Goal: Find specific page/section: Find specific page/section

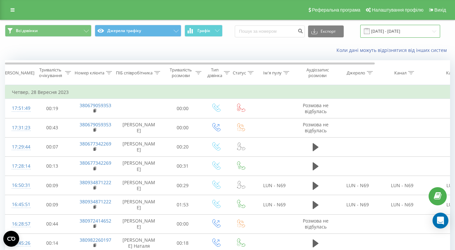
click at [435, 31] on input "28.08.2023 - 28.09.2023" at bounding box center [401, 31] width 80 height 13
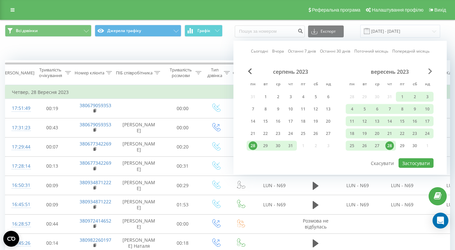
click at [431, 70] on span "Next Month" at bounding box center [431, 71] width 4 height 6
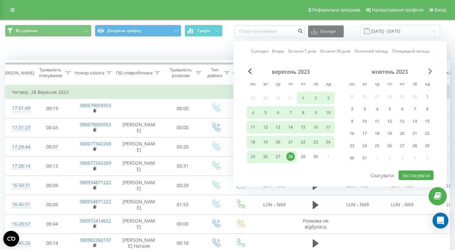
click at [431, 70] on span "Next Month" at bounding box center [431, 71] width 4 height 6
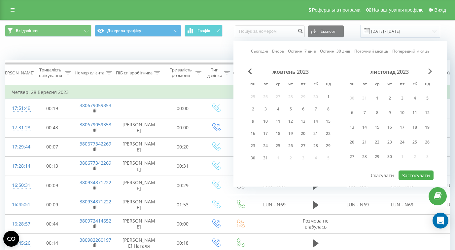
click at [431, 70] on span "Next Month" at bounding box center [431, 71] width 4 height 6
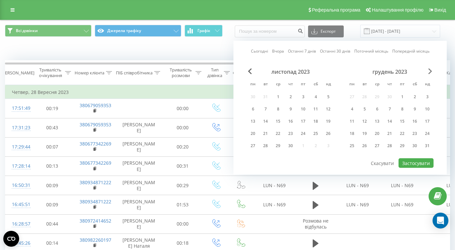
click at [431, 70] on span "Next Month" at bounding box center [431, 71] width 4 height 6
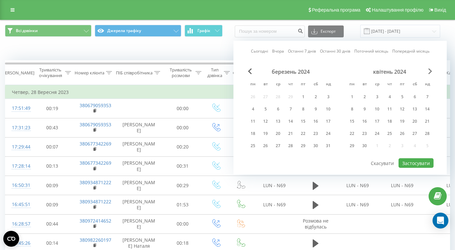
click at [431, 70] on span "Next Month" at bounding box center [431, 71] width 4 height 6
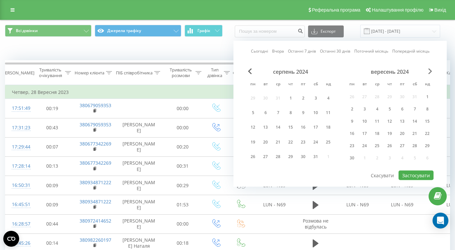
click at [431, 70] on span "Next Month" at bounding box center [431, 71] width 4 height 6
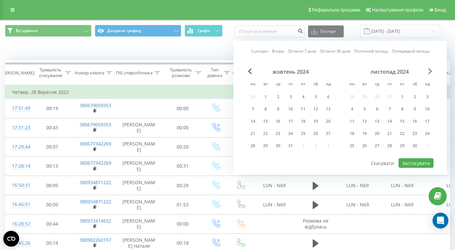
click at [431, 70] on span "Next Month" at bounding box center [431, 71] width 4 height 6
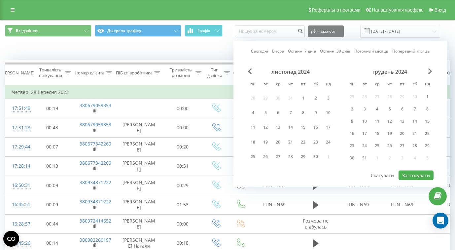
click at [431, 70] on span "Next Month" at bounding box center [431, 71] width 4 height 6
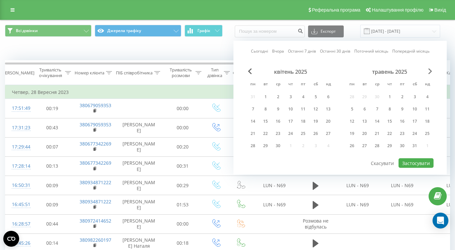
click at [431, 70] on span "Next Month" at bounding box center [431, 71] width 4 height 6
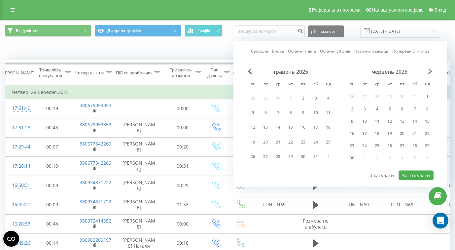
click at [431, 70] on span "Next Month" at bounding box center [431, 71] width 4 height 6
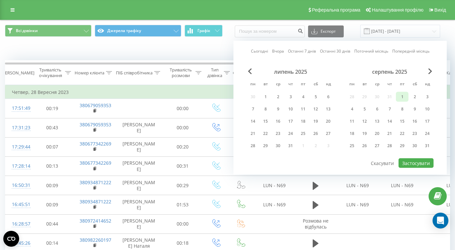
click at [400, 96] on div "1" at bounding box center [402, 97] width 9 height 9
click at [424, 145] on div "31" at bounding box center [427, 145] width 9 height 9
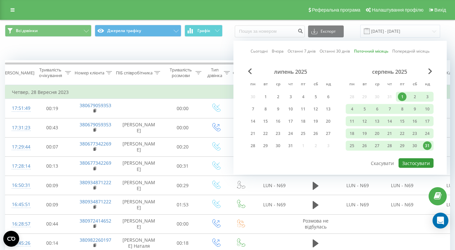
click at [414, 163] on button "Застосувати" at bounding box center [416, 163] width 35 height 10
type input "01.08.2025 - 31.08.2025"
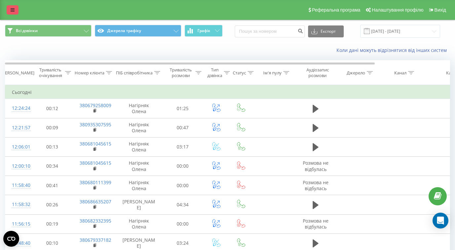
click at [10, 8] on link at bounding box center [13, 9] width 12 height 9
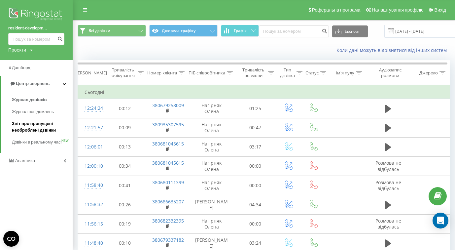
click at [26, 126] on span "Звіт про пропущені необроблені дзвінки" at bounding box center [41, 126] width 58 height 13
